Goal: Information Seeking & Learning: Learn about a topic

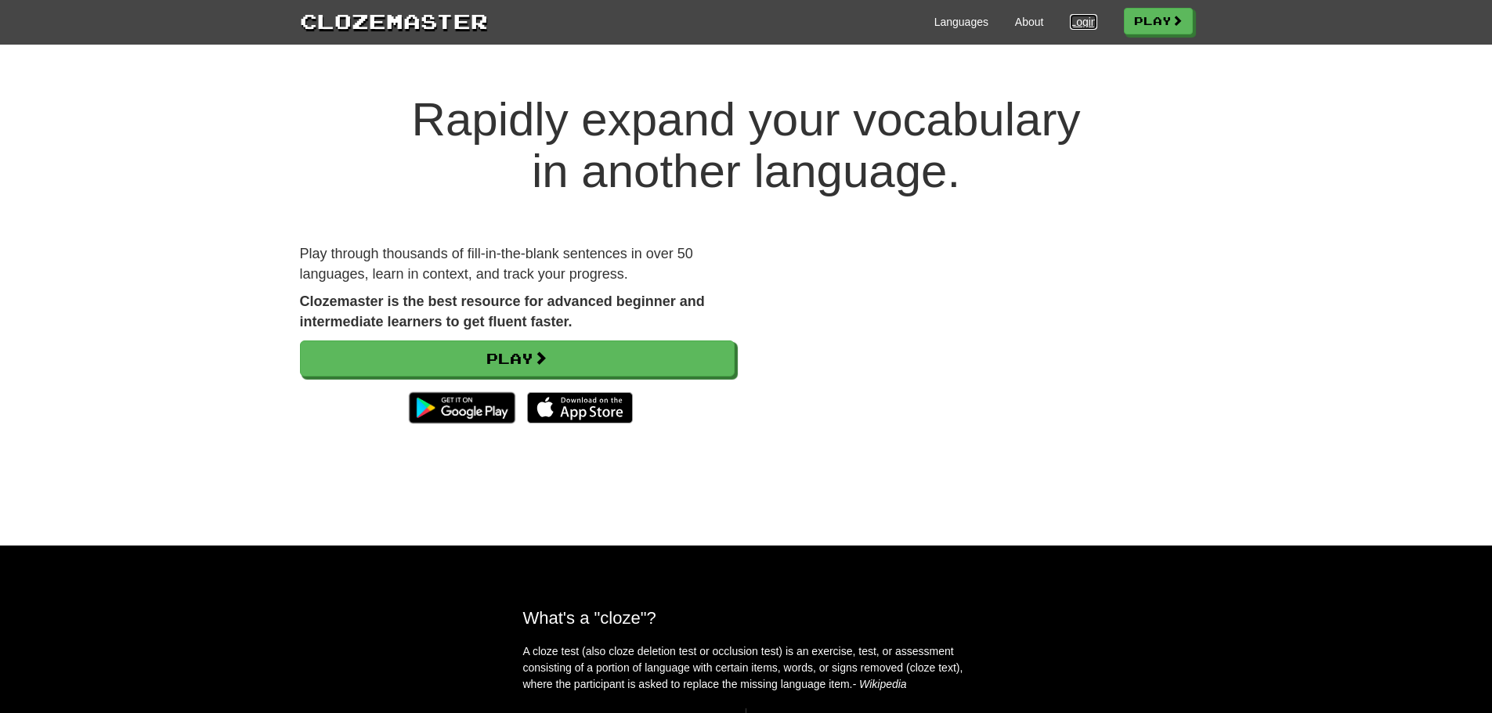
click at [1070, 16] on link "Login" at bounding box center [1083, 22] width 27 height 16
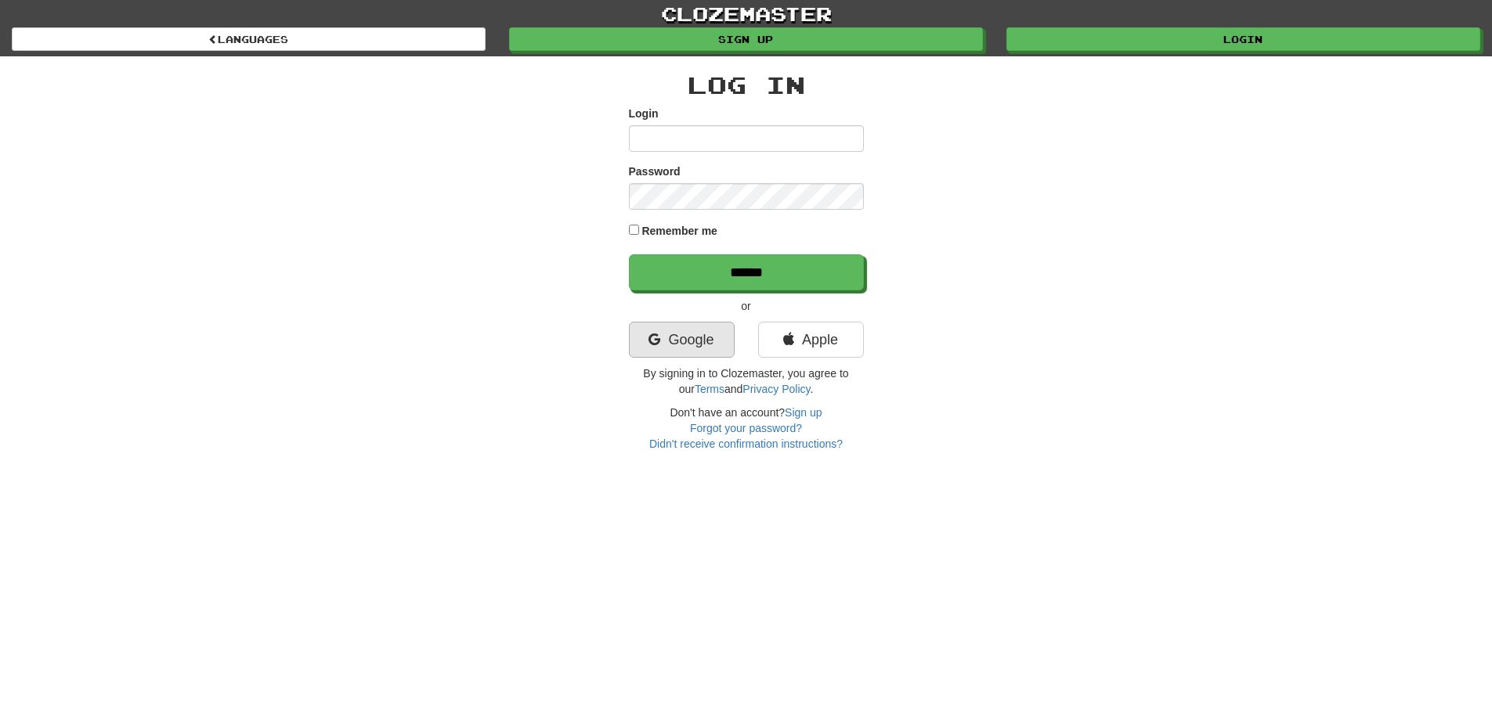
type input "*******"
click at [710, 349] on link "Google" at bounding box center [682, 340] width 106 height 36
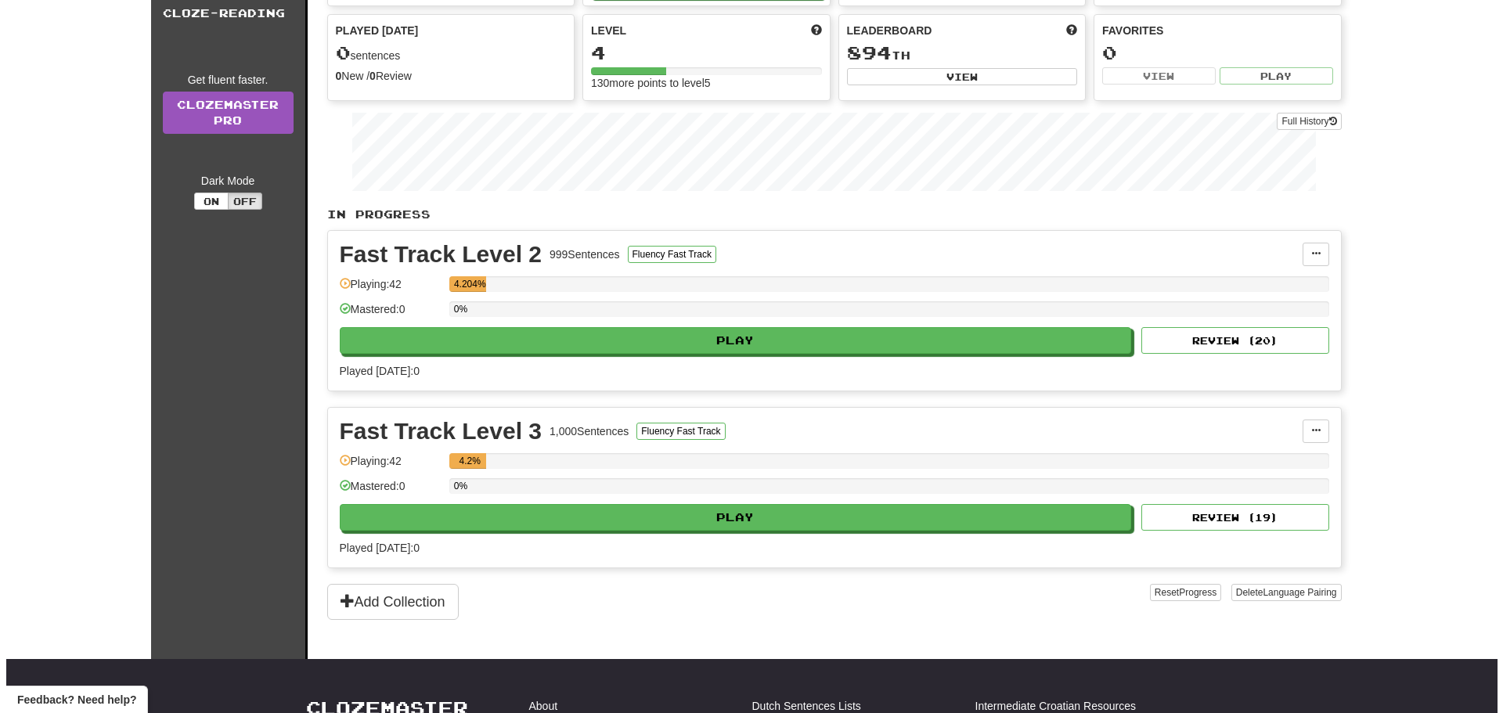
scroll to position [261, 0]
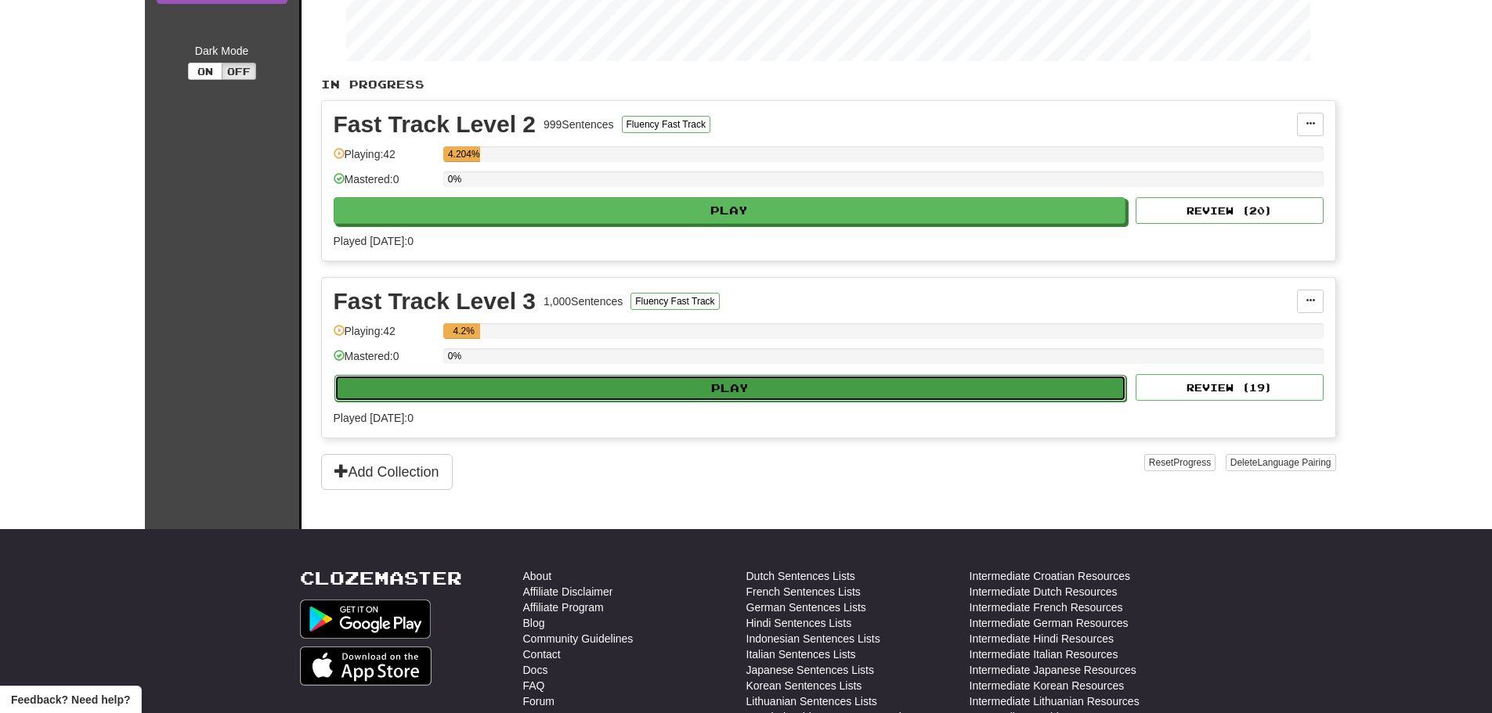
click at [698, 391] on button "Play" at bounding box center [730, 388] width 792 height 27
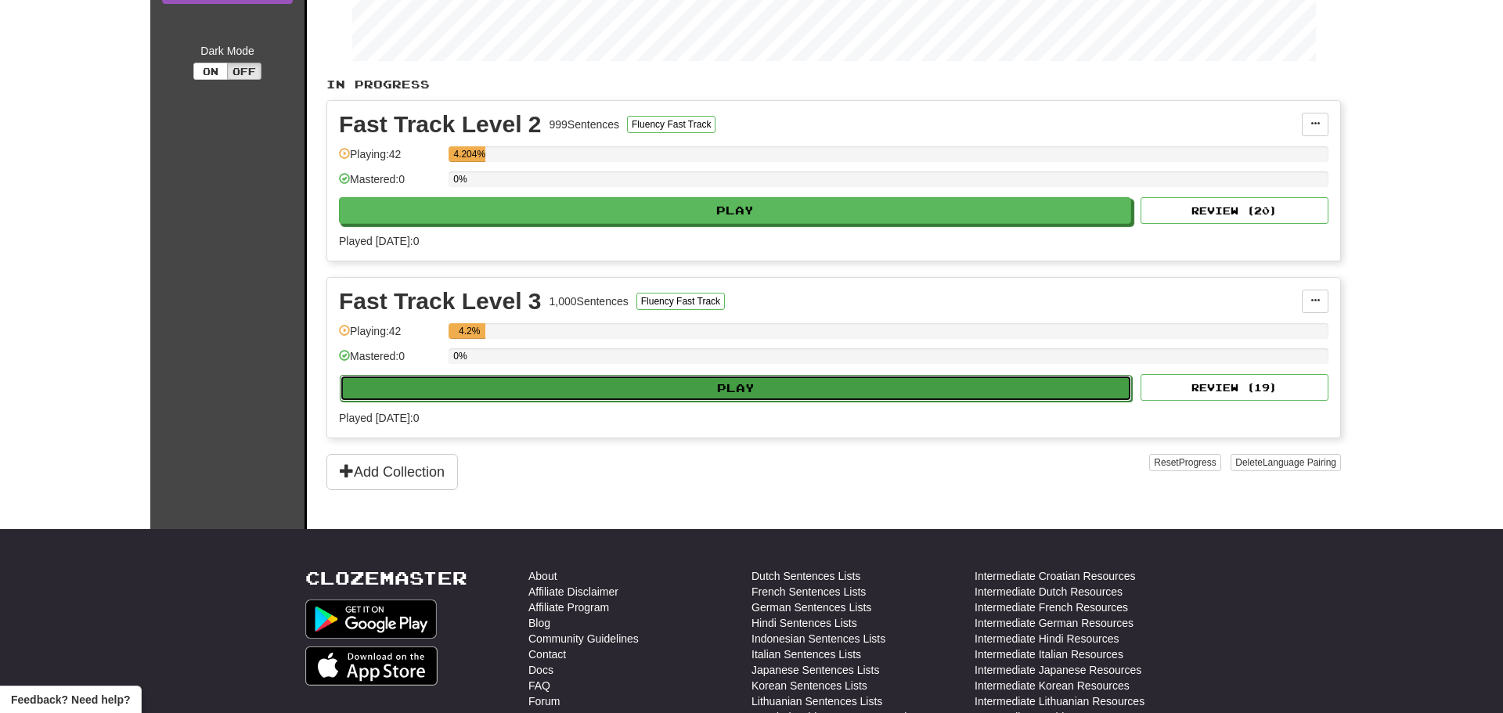
select select "**"
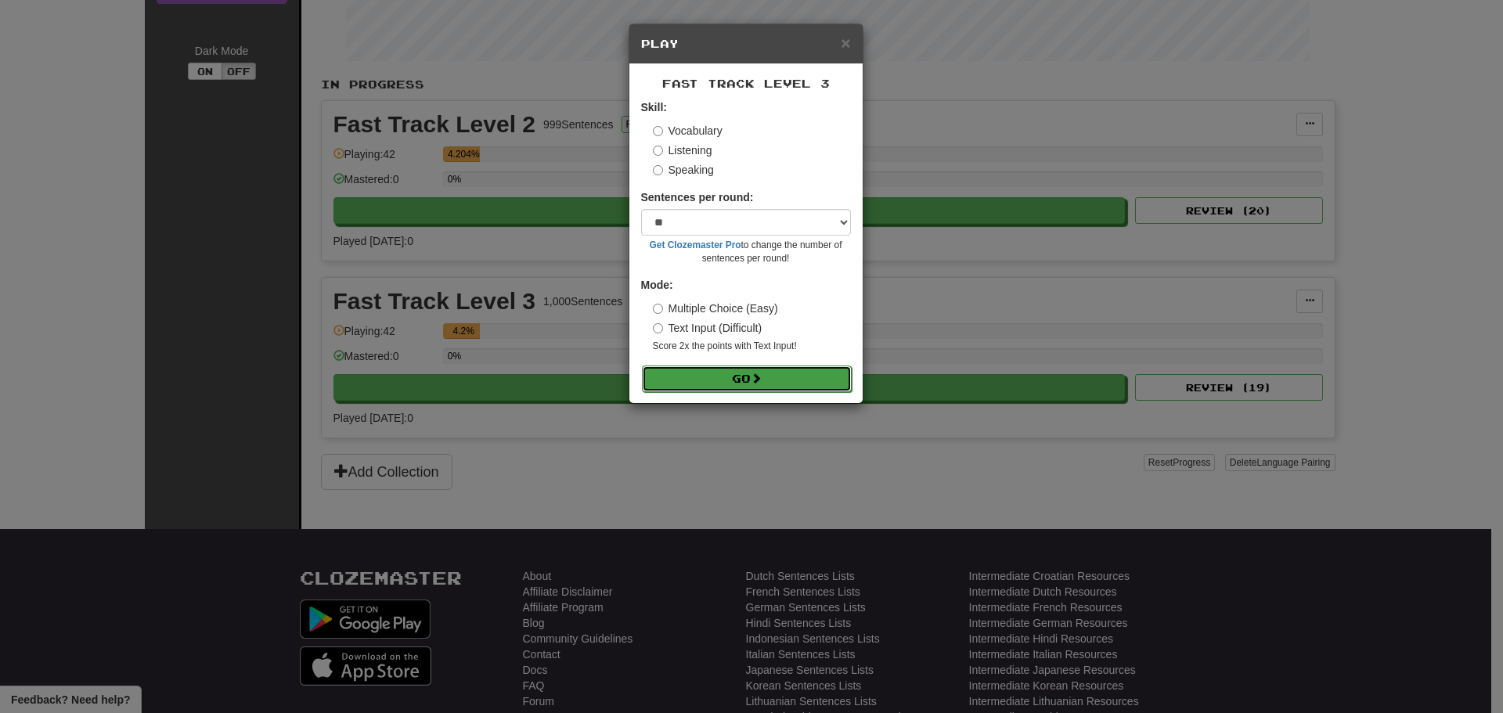
click at [712, 384] on button "Go" at bounding box center [747, 379] width 210 height 27
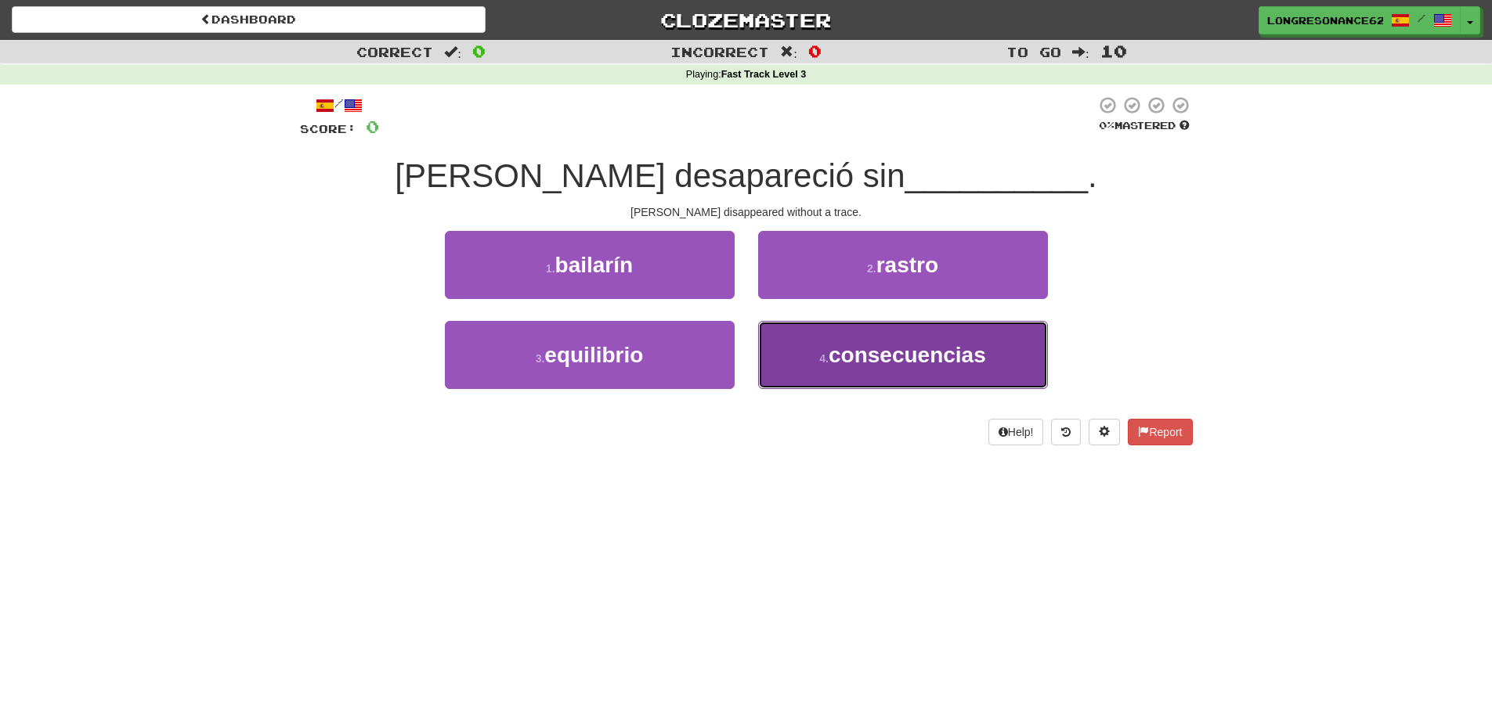
click at [944, 348] on span "consecuencias" at bounding box center [906, 355] width 157 height 24
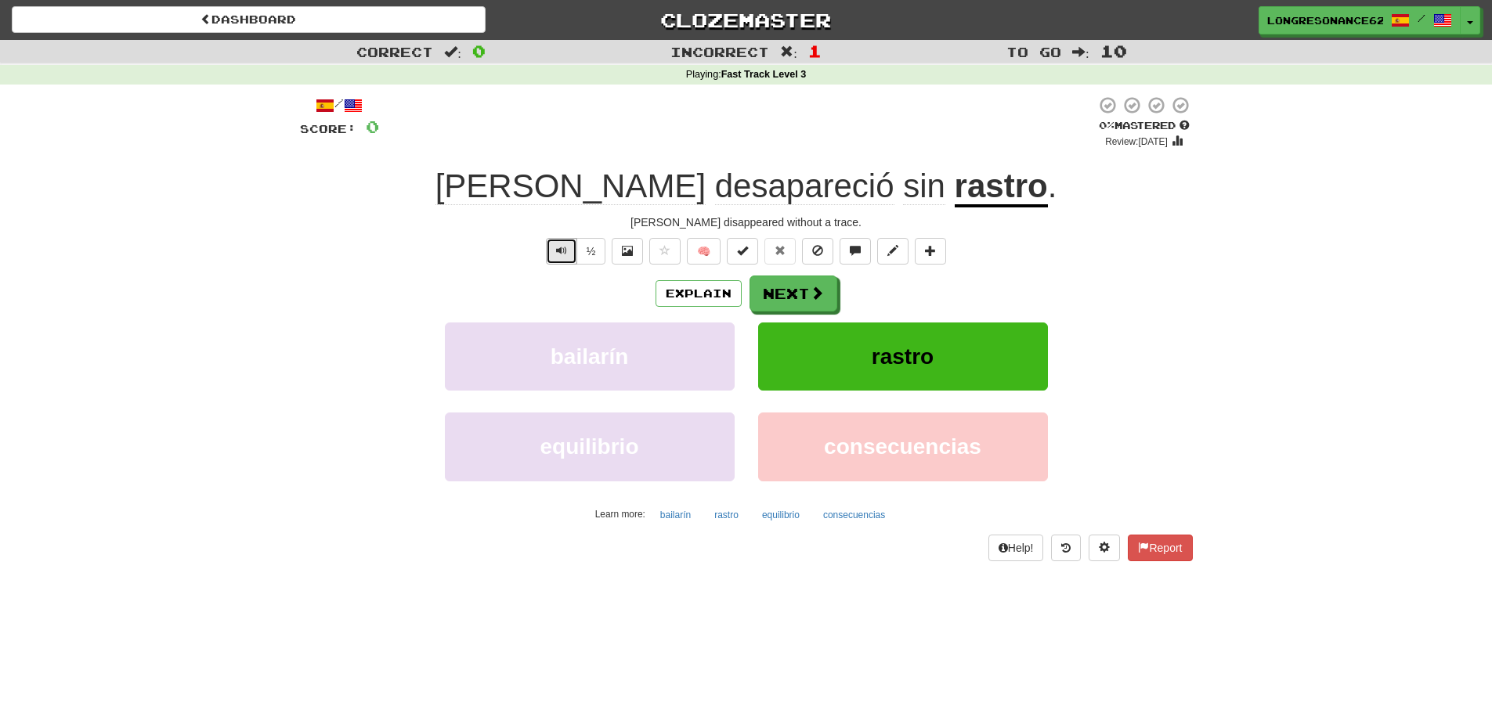
click at [563, 254] on span "Text-to-speech controls" at bounding box center [561, 250] width 11 height 11
click at [795, 289] on button "Next" at bounding box center [794, 294] width 88 height 36
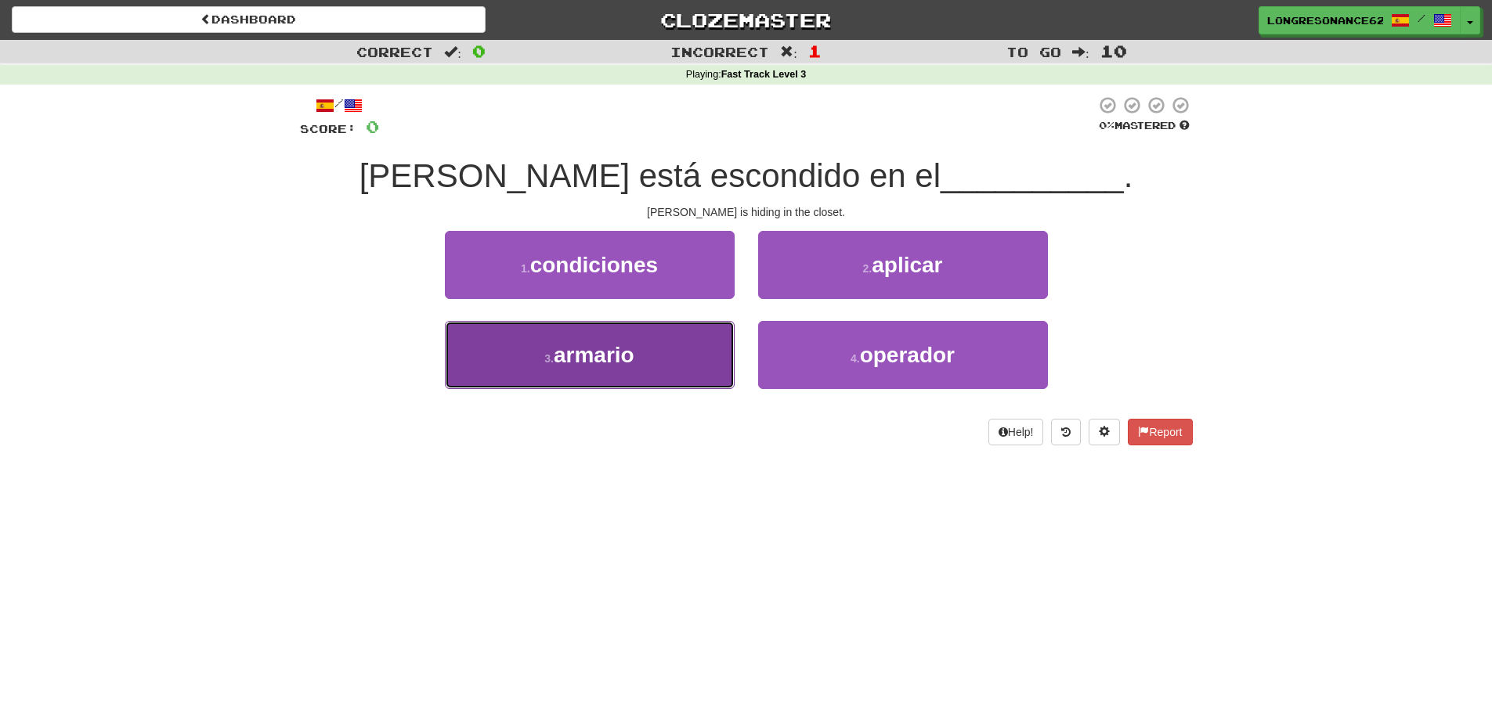
click at [625, 357] on span "armario" at bounding box center [594, 355] width 81 height 24
